Goal: Task Accomplishment & Management: Manage account settings

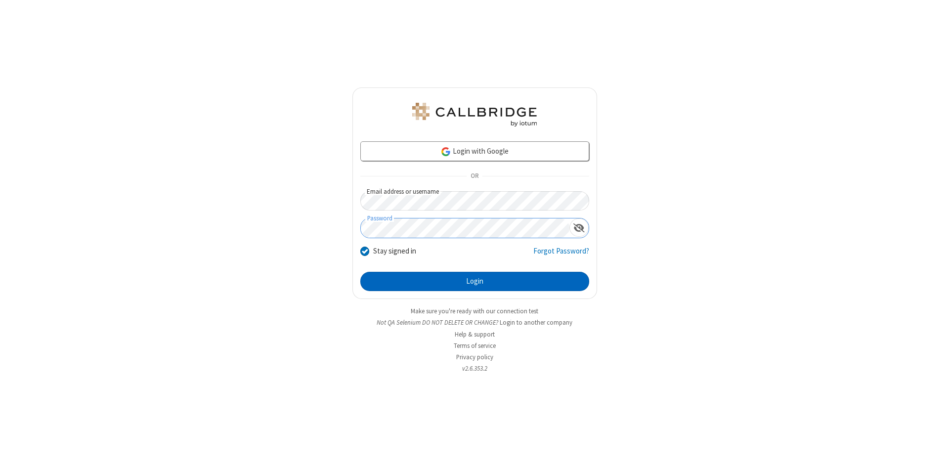
click at [475, 282] on button "Login" at bounding box center [474, 282] width 229 height 20
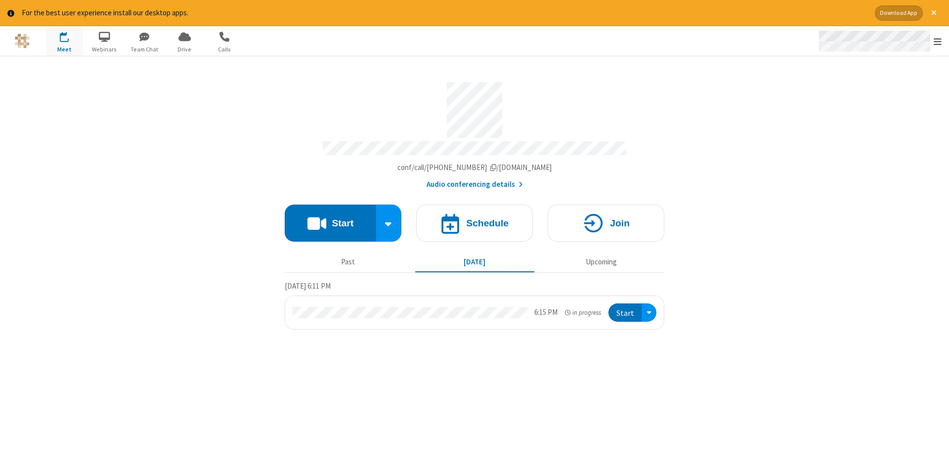
click at [938, 42] on span "Open menu" at bounding box center [938, 42] width 8 height 10
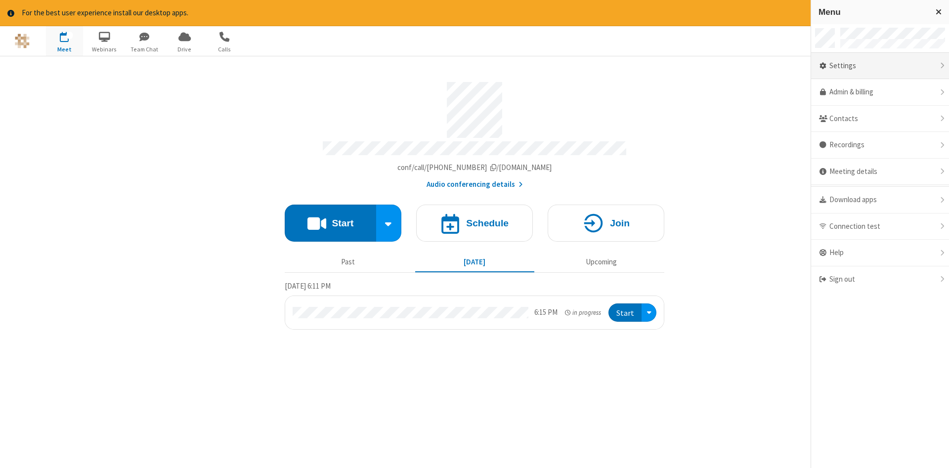
click at [900, 66] on div "Settings" at bounding box center [880, 66] width 138 height 27
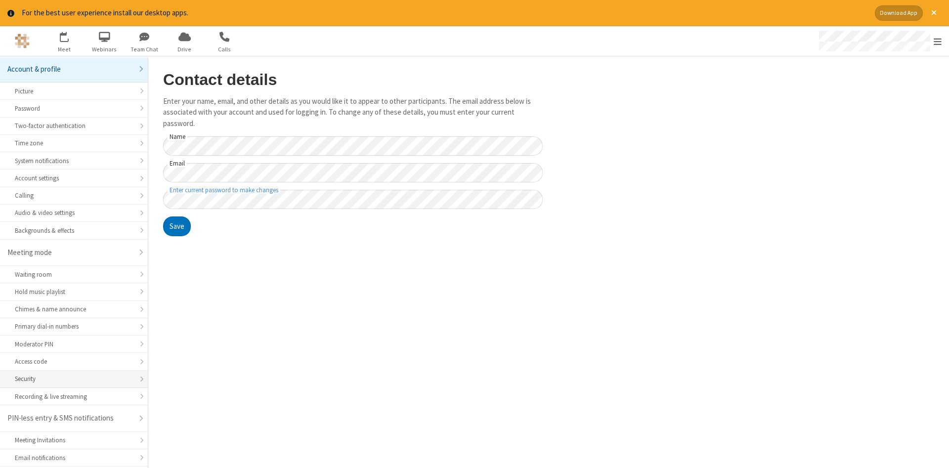
click at [74, 374] on div "Security" at bounding box center [74, 378] width 118 height 9
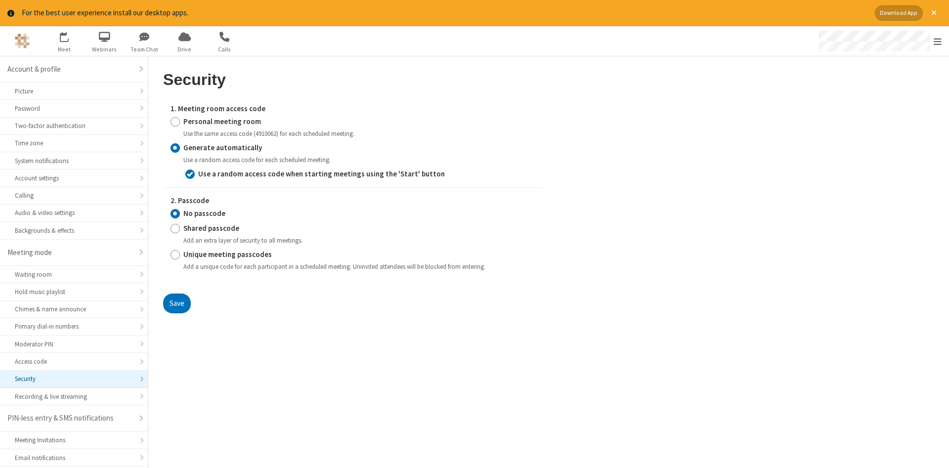
scroll to position [25, 0]
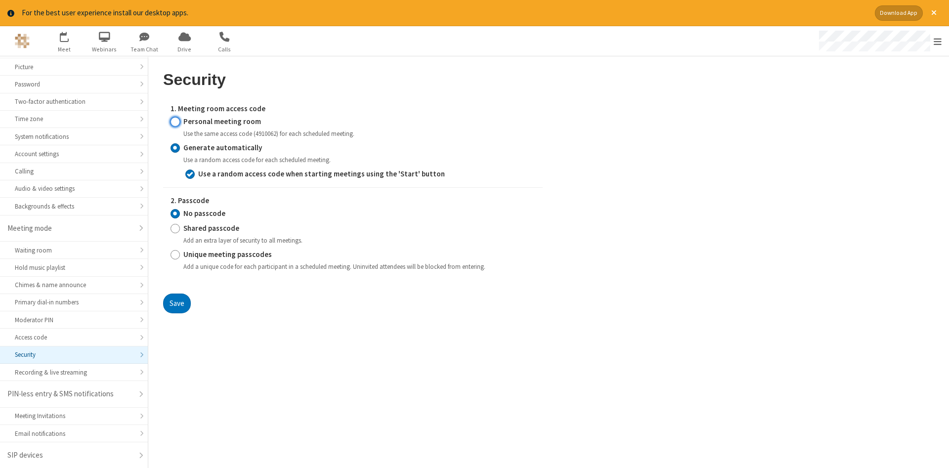
click at [175, 121] on input "Personal meeting room" at bounding box center [175, 121] width 9 height 10
radio input "true"
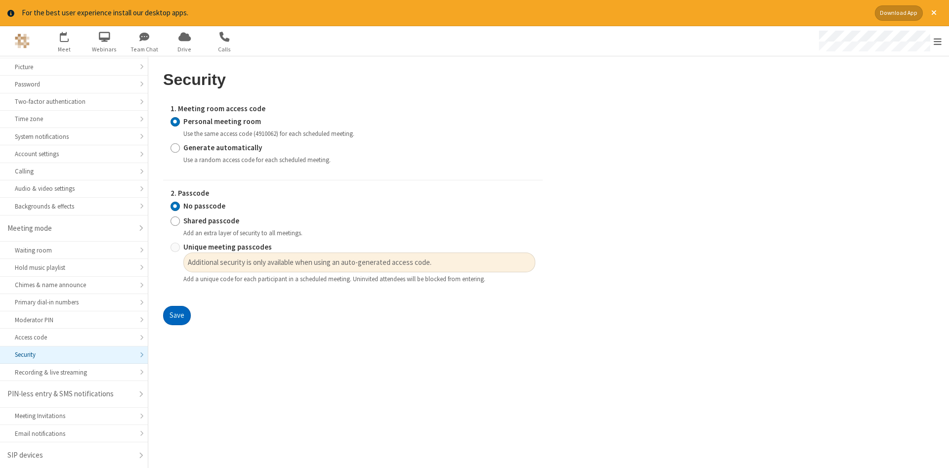
click at [176, 315] on button "Save" at bounding box center [177, 316] width 28 height 20
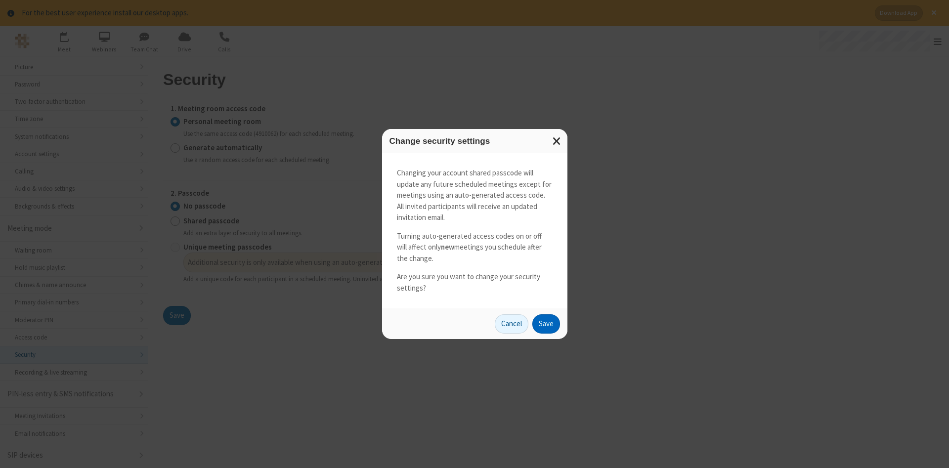
click at [546, 324] on button "Save" at bounding box center [546, 324] width 28 height 20
